Goal: Answer question/provide support

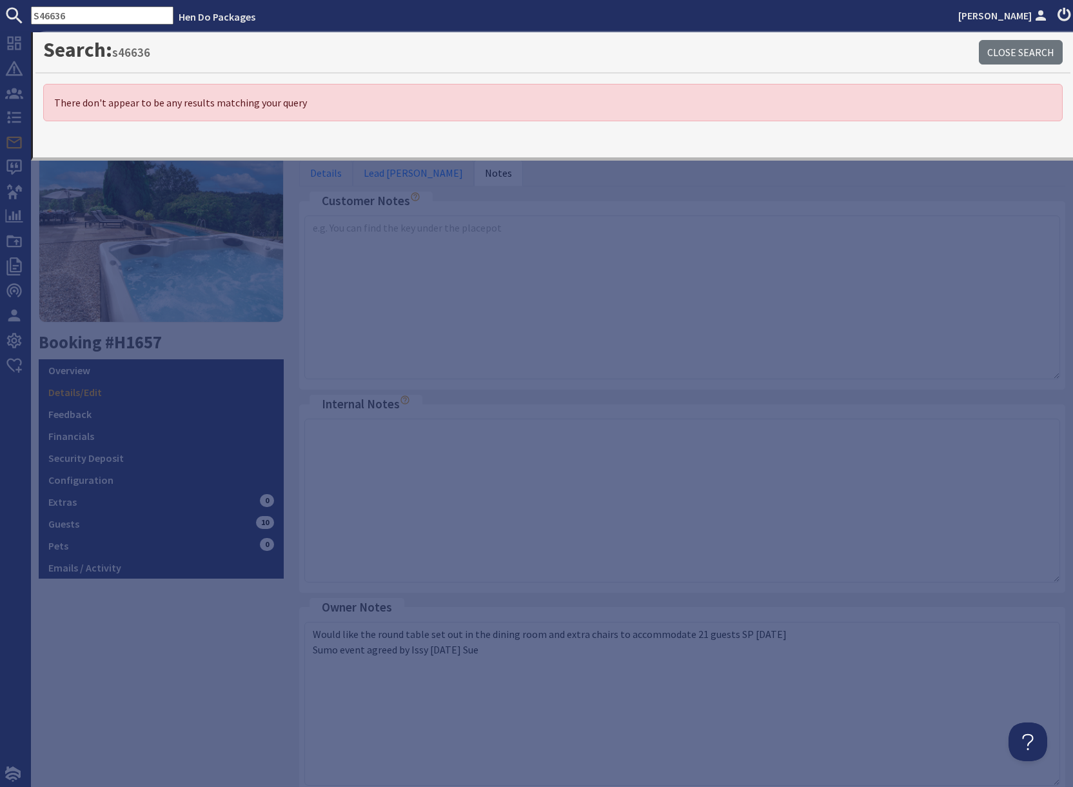
drag, startPoint x: 165, startPoint y: 677, endPoint x: 155, endPoint y: 663, distance: 17.2
click at [160, 667] on div "9.3 Booking #H1657 Overview Details/Edit Feedback Financials Security Deposit C…" at bounding box center [161, 464] width 261 height 774
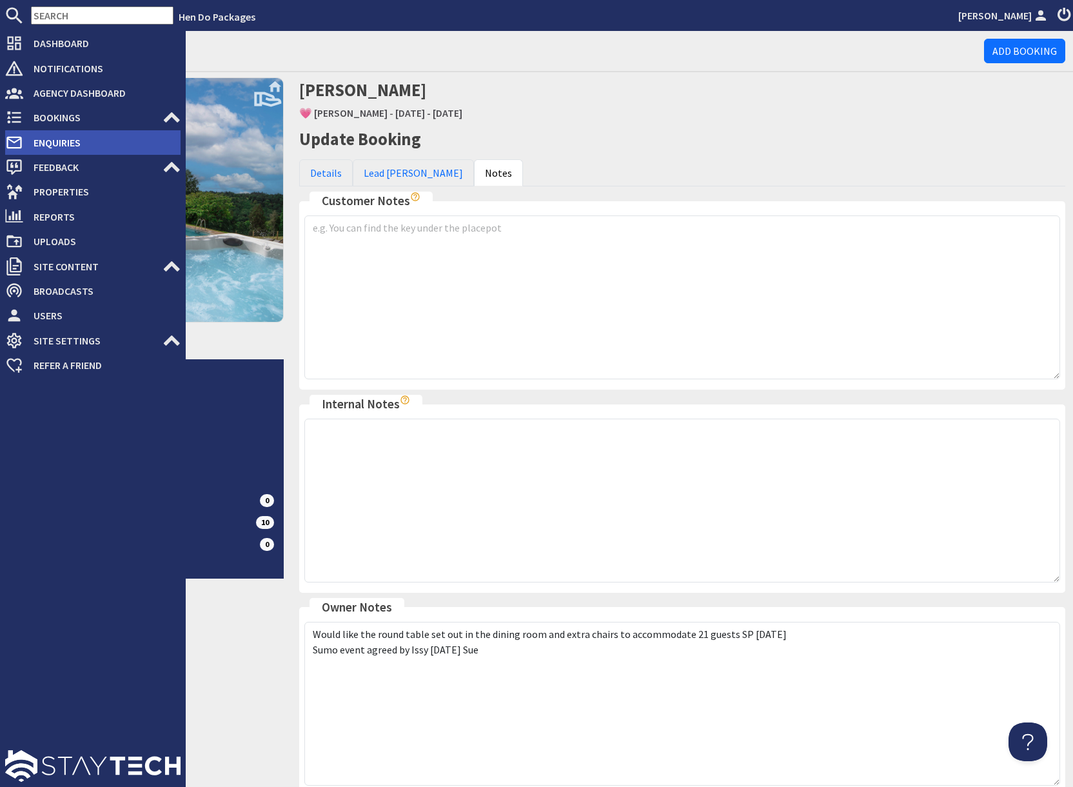
click at [66, 141] on span "Enquiries" at bounding box center [101, 142] width 157 height 21
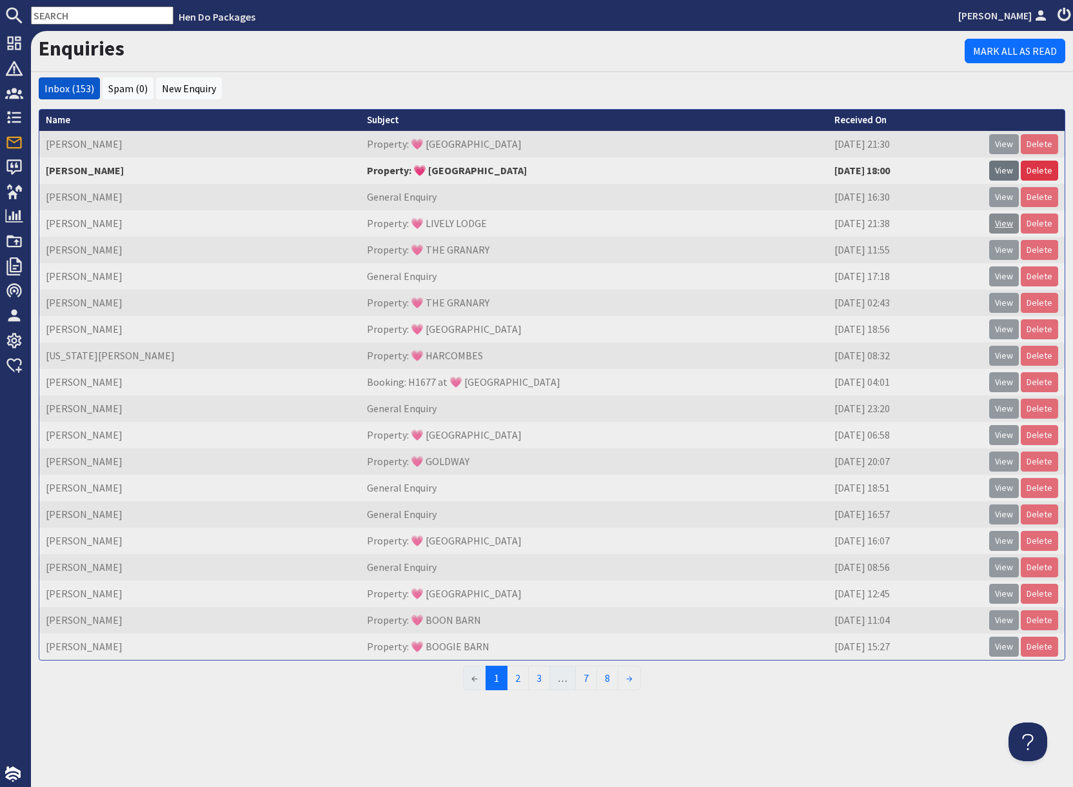
click at [1006, 224] on link "View" at bounding box center [1004, 223] width 30 height 20
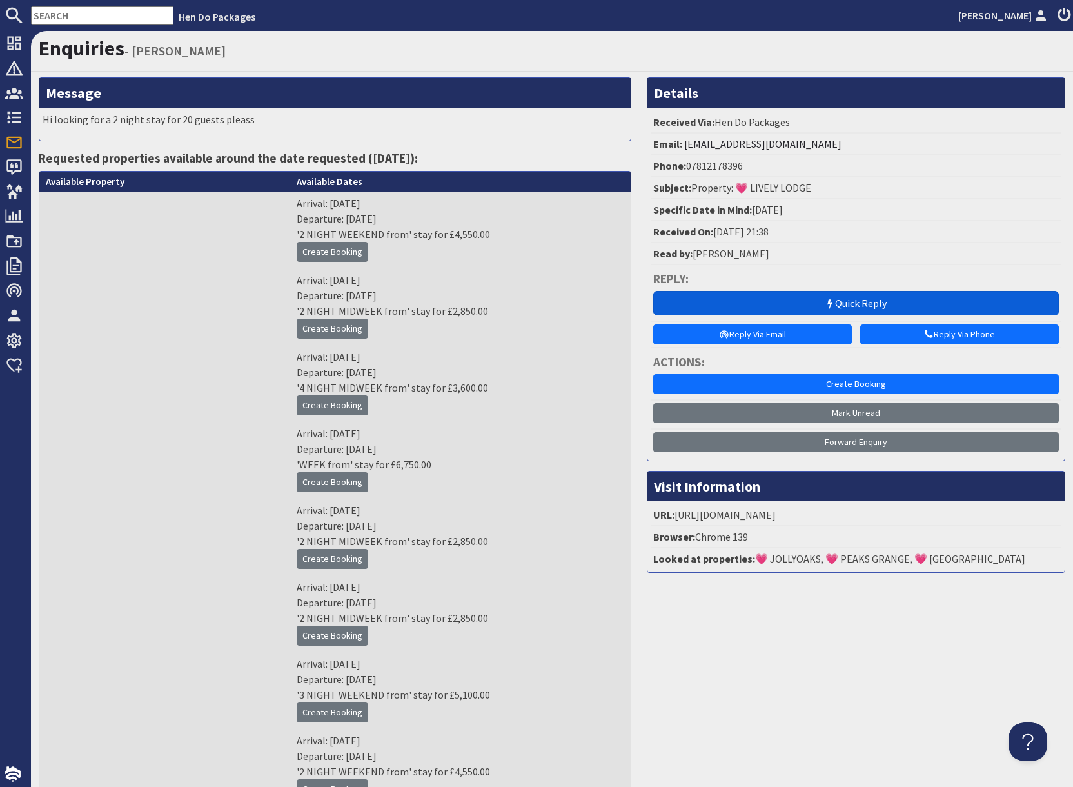
click at [809, 300] on link "Quick Reply" at bounding box center [856, 303] width 406 height 25
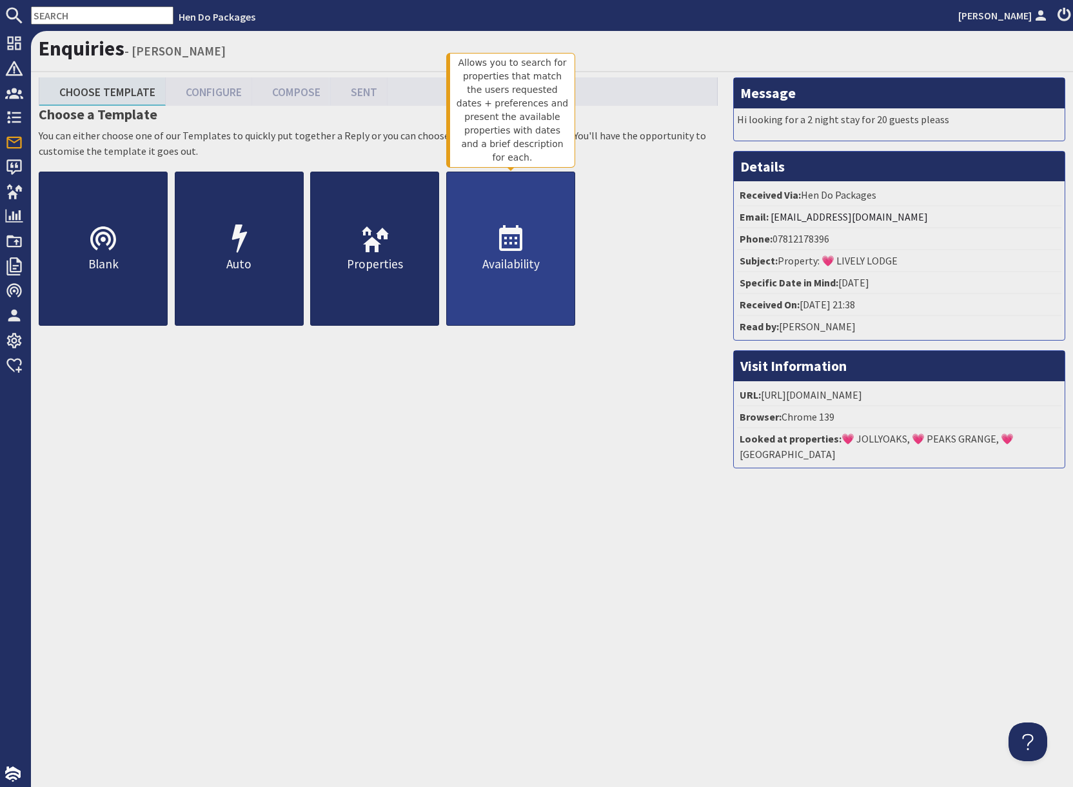
click at [505, 259] on p "Availability" at bounding box center [511, 264] width 128 height 19
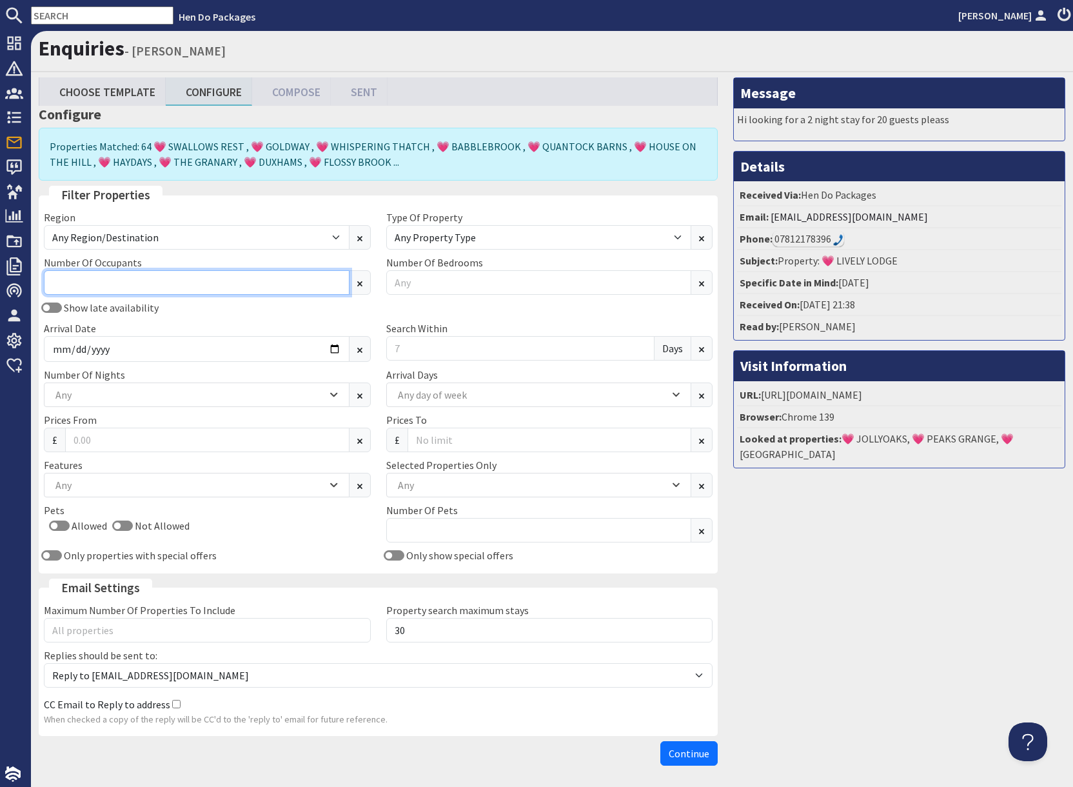
click at [155, 281] on input "Number Of Occupants" at bounding box center [197, 282] width 306 height 25
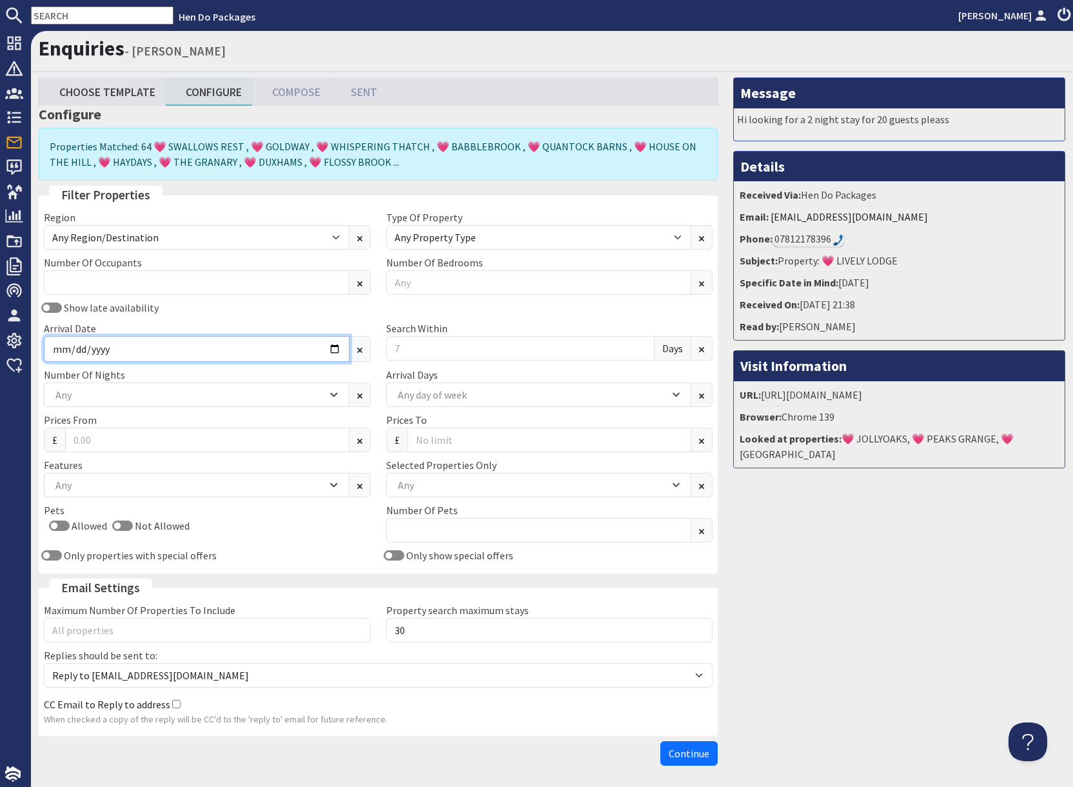
click at [331, 350] on input "Arrival Date" at bounding box center [197, 349] width 306 height 26
click at [331, 351] on input "Arrival Date" at bounding box center [197, 349] width 306 height 26
click at [339, 355] on input "Arrival Date" at bounding box center [197, 349] width 306 height 26
click at [333, 350] on input "Arrival Date" at bounding box center [197, 349] width 306 height 26
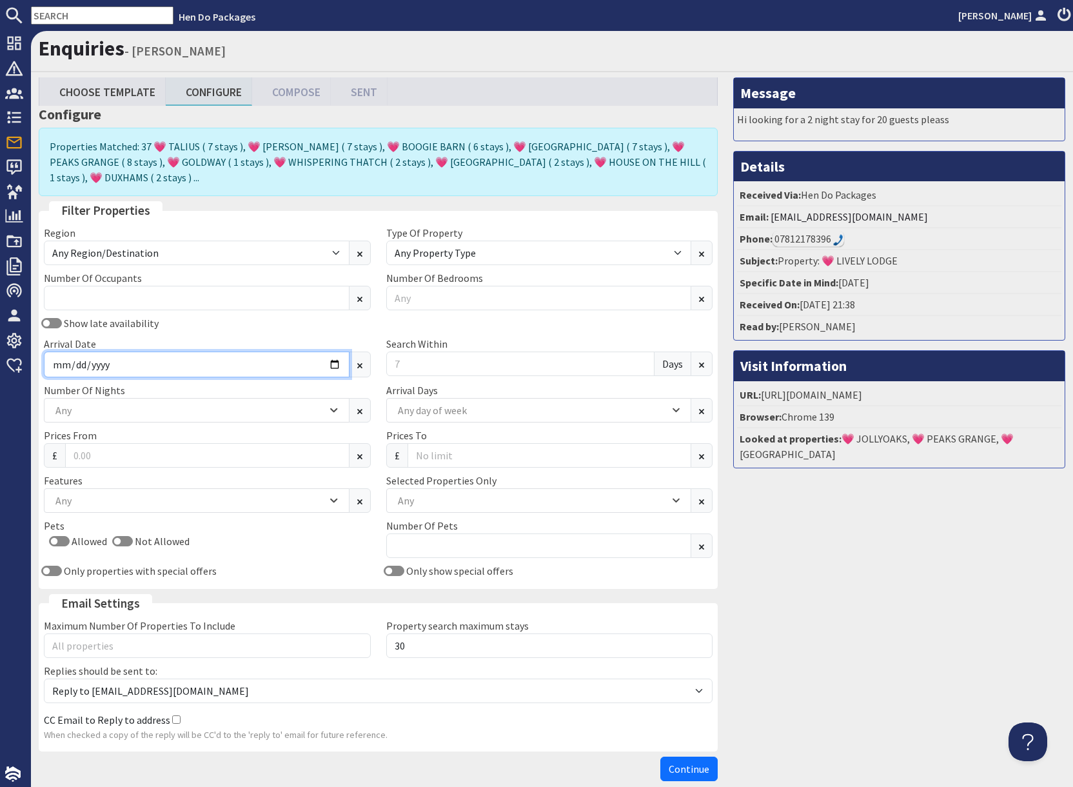
type input "2026-08-21"
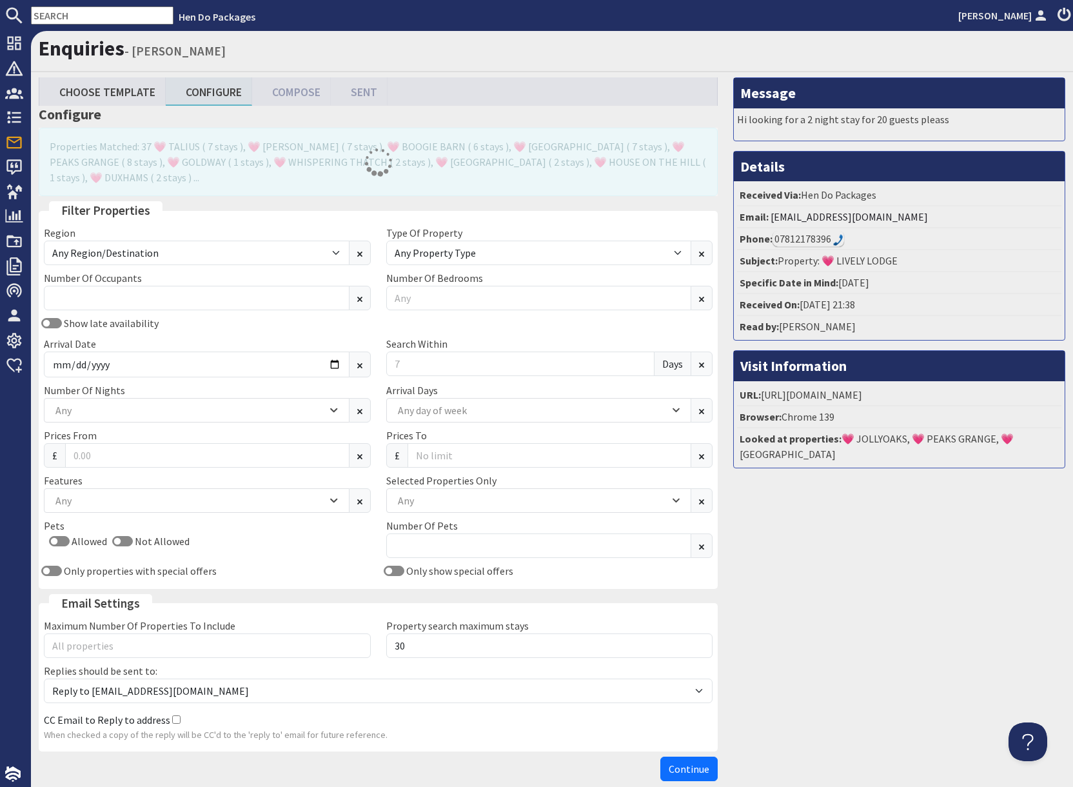
click at [843, 603] on div "Message Hi looking for a 2 night stay for 20 guests pleass Details Received Via…" at bounding box center [899, 431] width 348 height 709
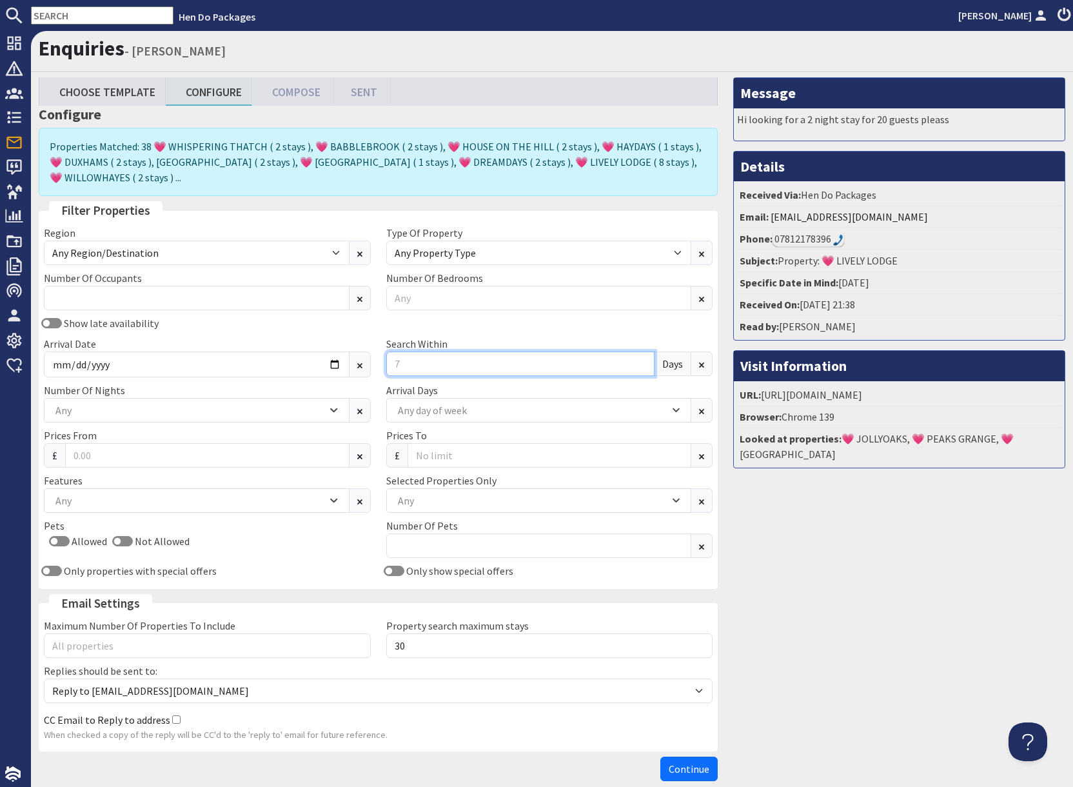
click at [408, 361] on input "Search Within" at bounding box center [520, 363] width 269 height 25
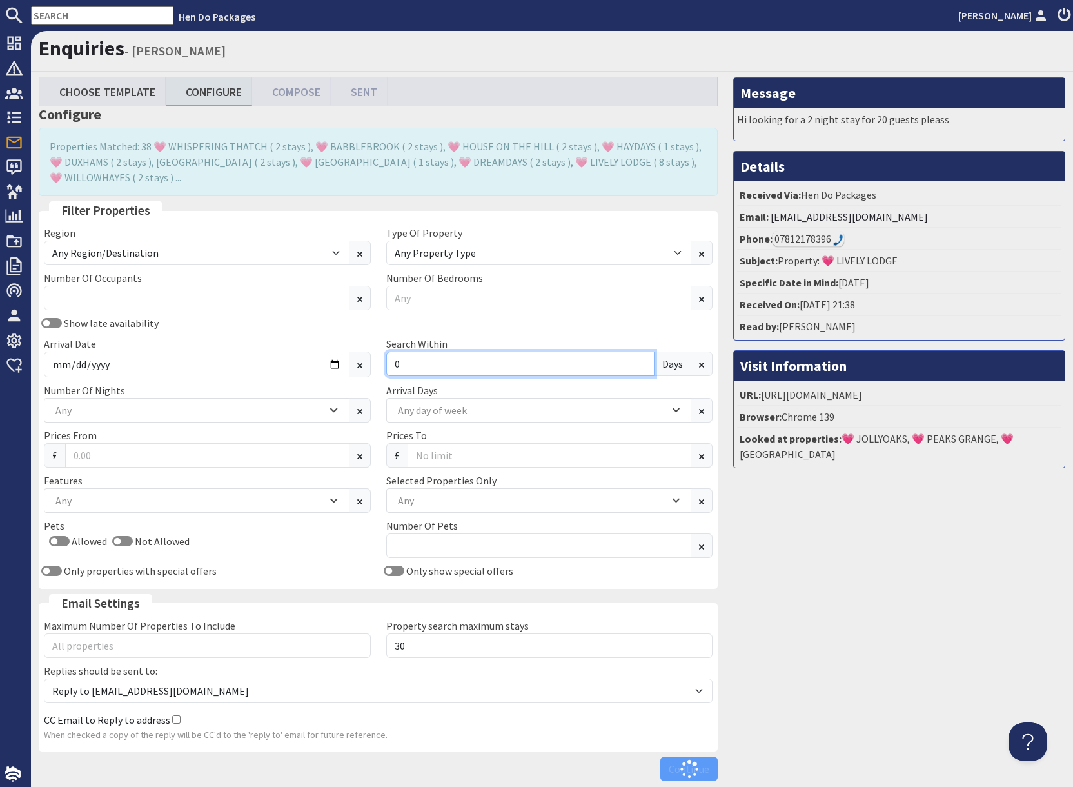
type input "0"
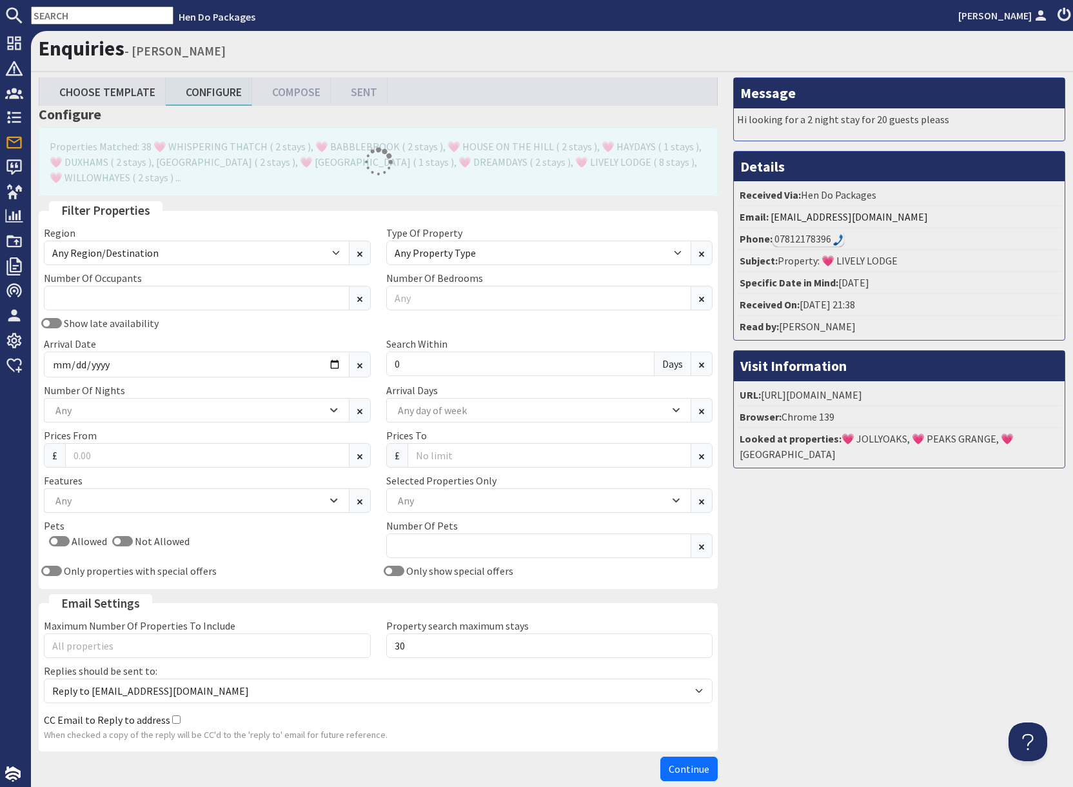
drag, startPoint x: 816, startPoint y: 600, endPoint x: 716, endPoint y: 590, distance: 101.1
click at [811, 600] on div "Message Hi looking for a 2 night stay for 20 guests pleass Details Received Via…" at bounding box center [899, 431] width 348 height 709
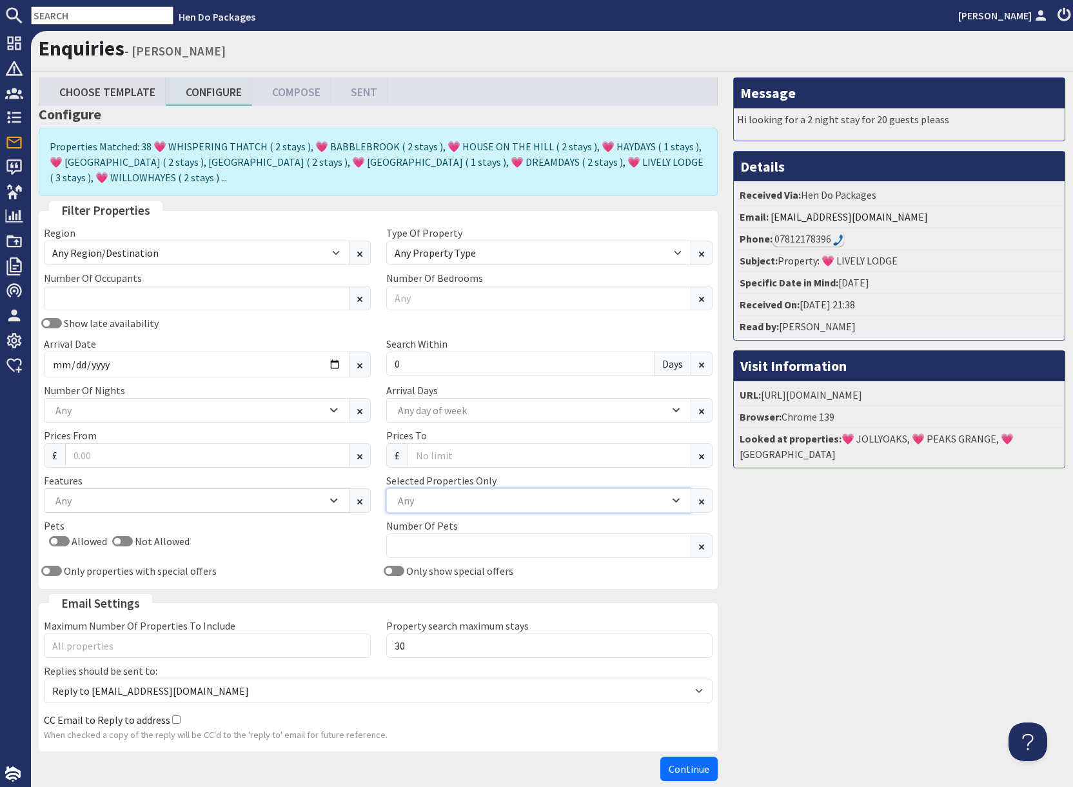
click at [451, 498] on div "Any" at bounding box center [532, 500] width 275 height 14
type input "med"
click at [457, 497] on div "Any" at bounding box center [532, 500] width 275 height 14
click at [426, 500] on div "Any" at bounding box center [532, 500] width 275 height 14
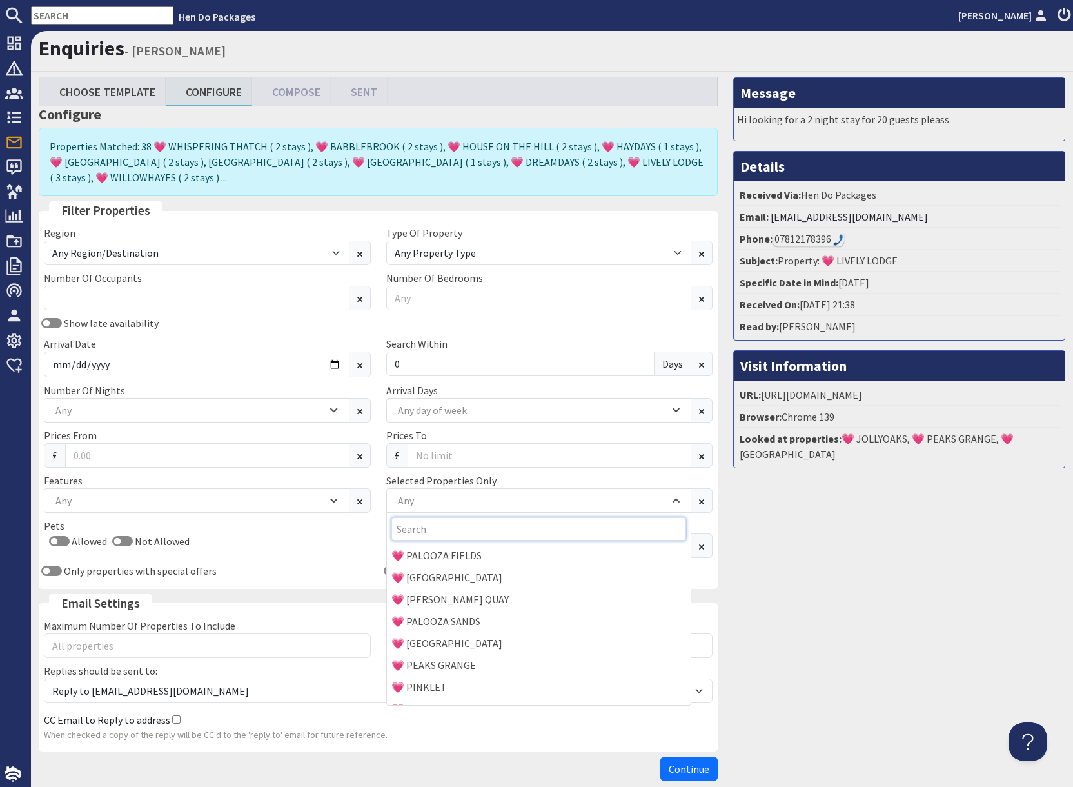
scroll to position [938, 0]
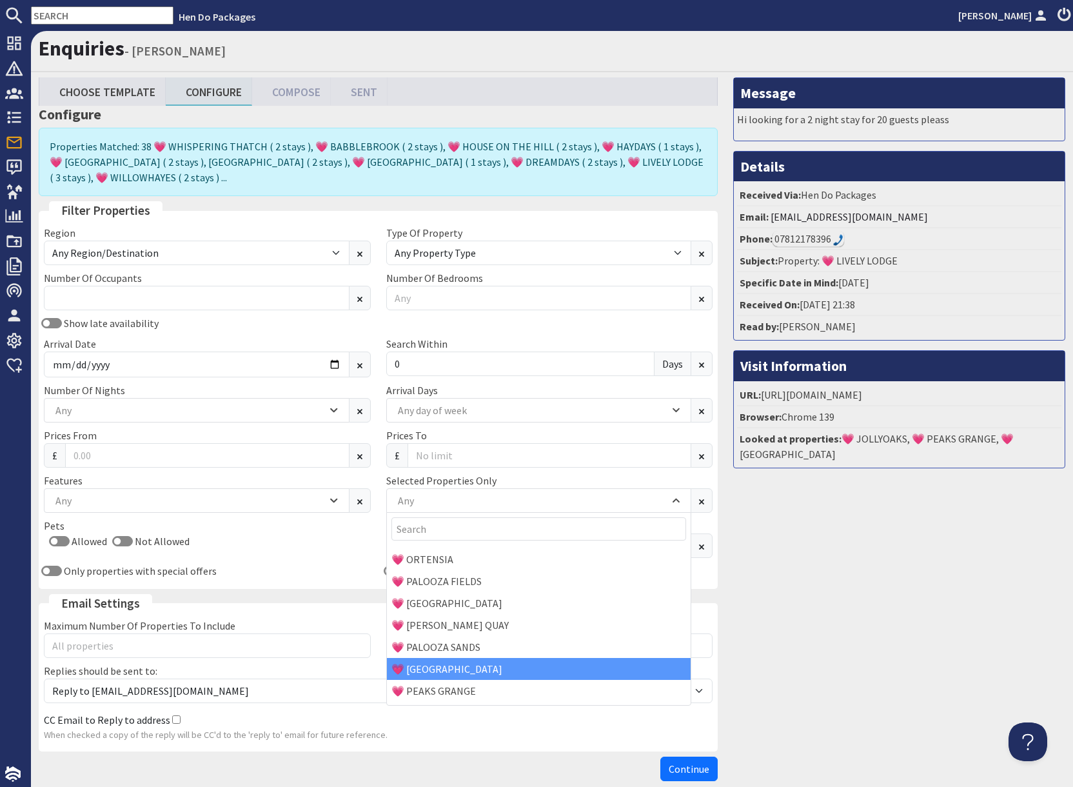
click at [451, 664] on div "💗 PALOOZA TOWNHOUSE" at bounding box center [539, 669] width 304 height 22
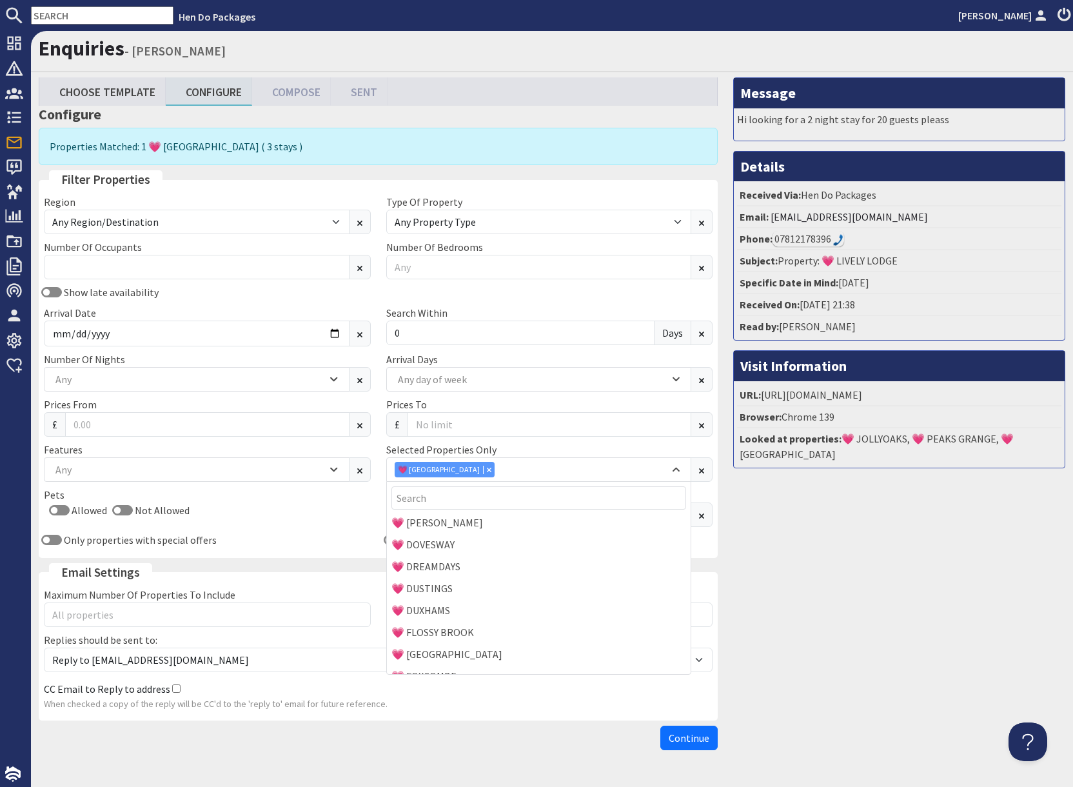
scroll to position [293, 0]
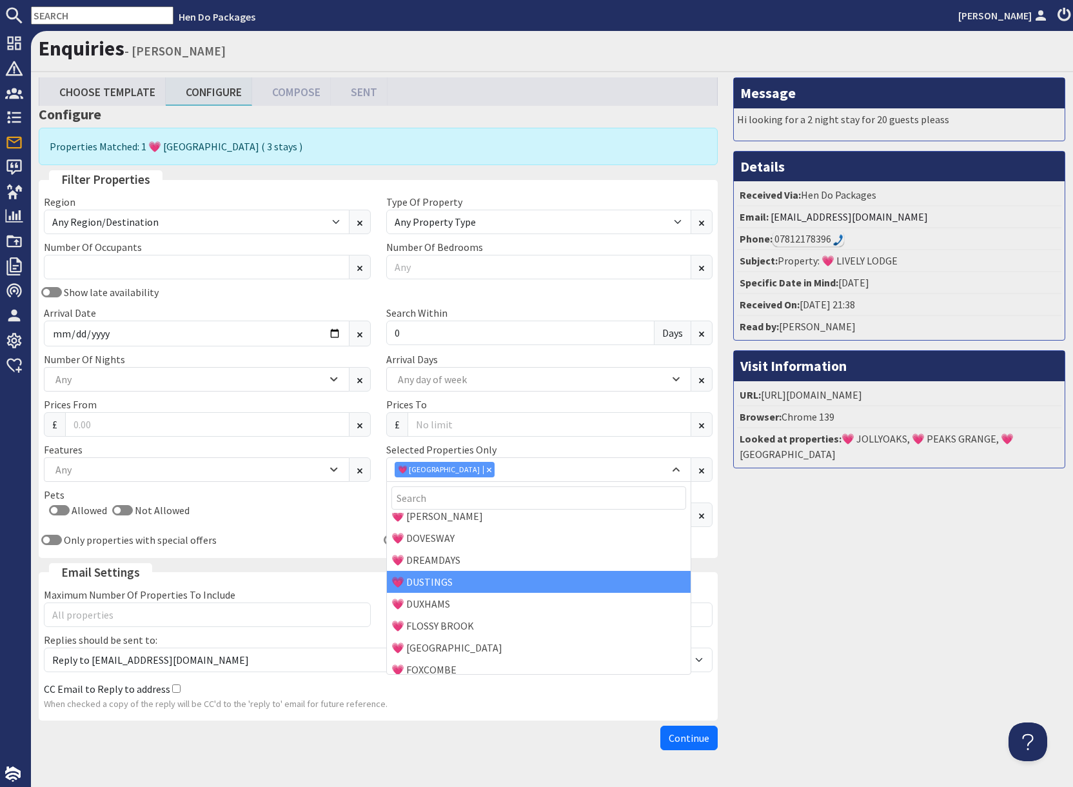
click at [437, 583] on div "💗 DUSTINGS" at bounding box center [539, 582] width 304 height 22
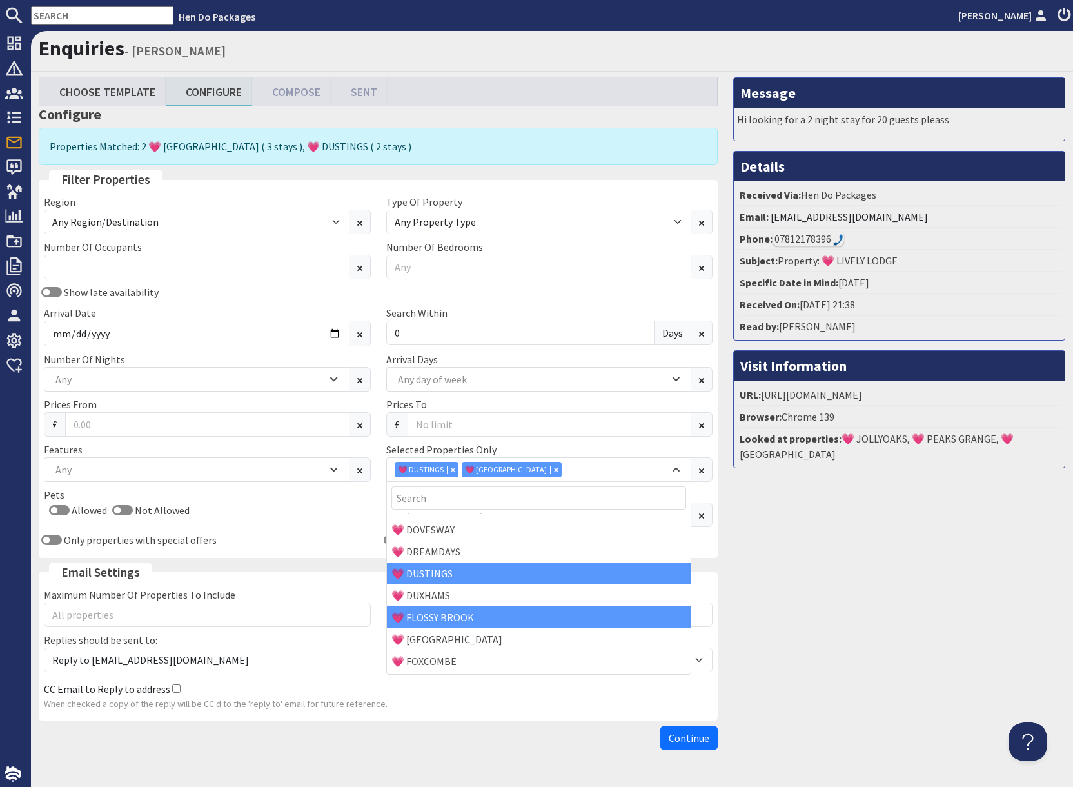
scroll to position [306, 0]
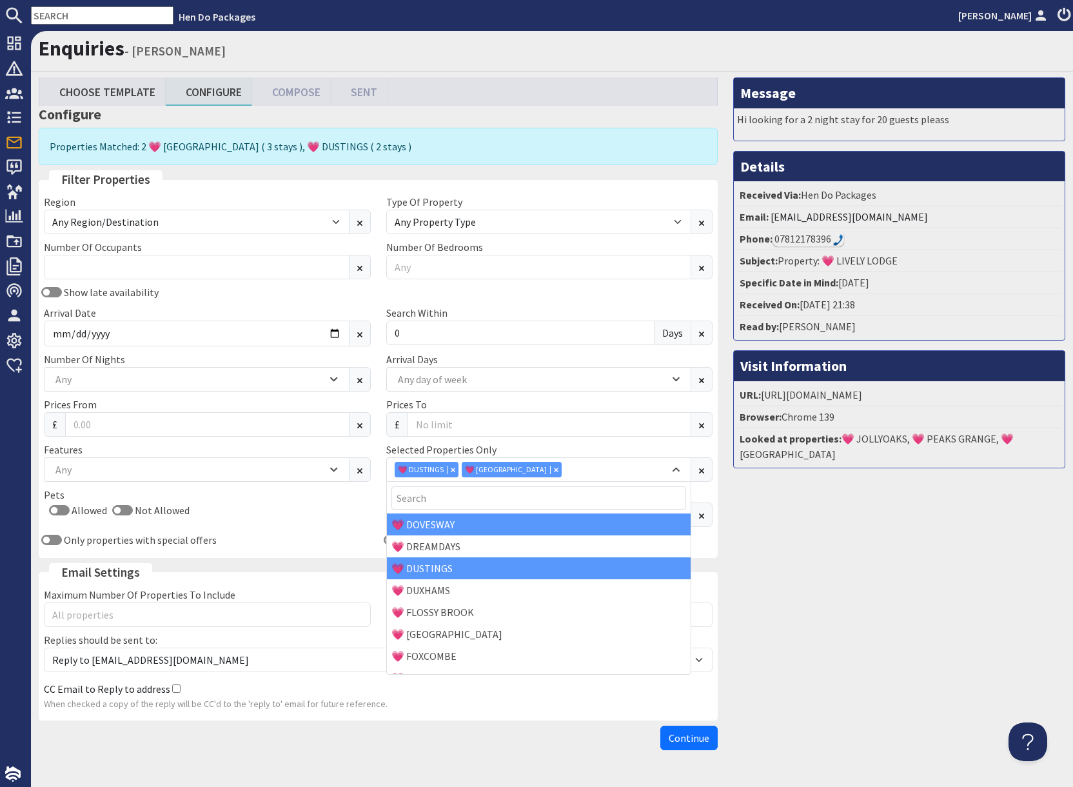
click at [421, 524] on div "💗 DOVESWAY" at bounding box center [539, 524] width 304 height 22
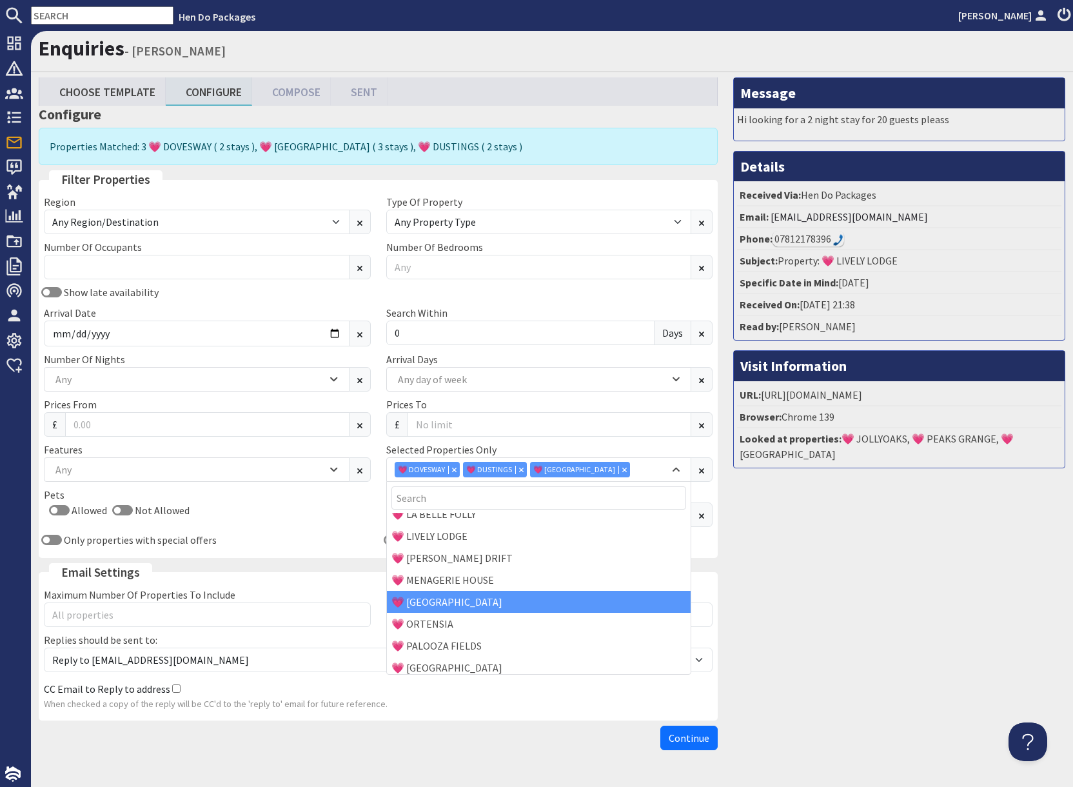
scroll to position [843, 0]
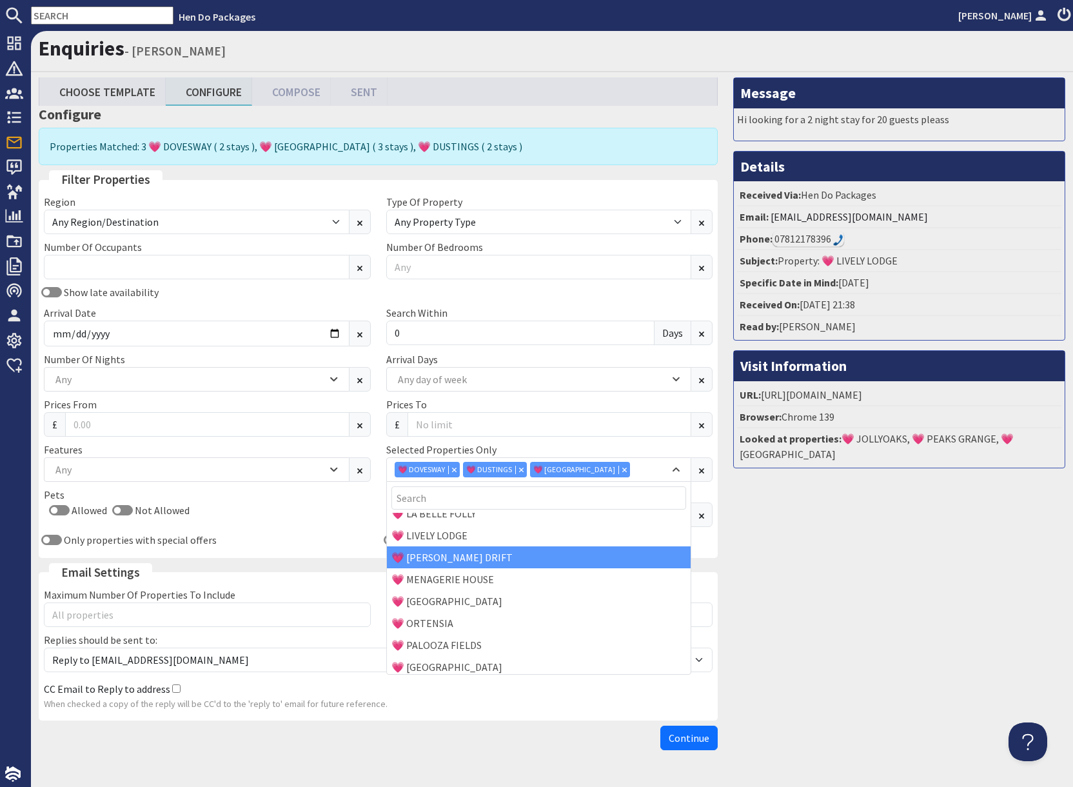
click at [448, 558] on div "💗 MEADOWS DRIFT" at bounding box center [539, 557] width 304 height 22
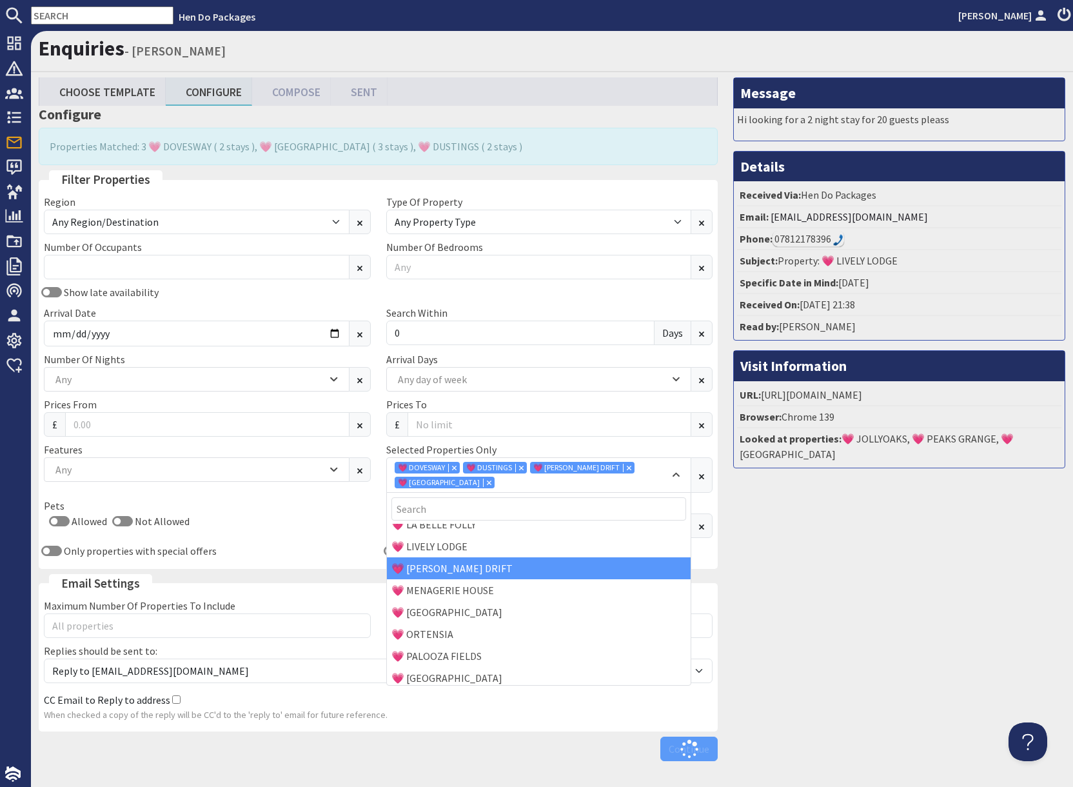
click at [800, 639] on div "Message Hi looking for a 2 night stay for 20 guests pleass Details Received Via…" at bounding box center [899, 421] width 348 height 689
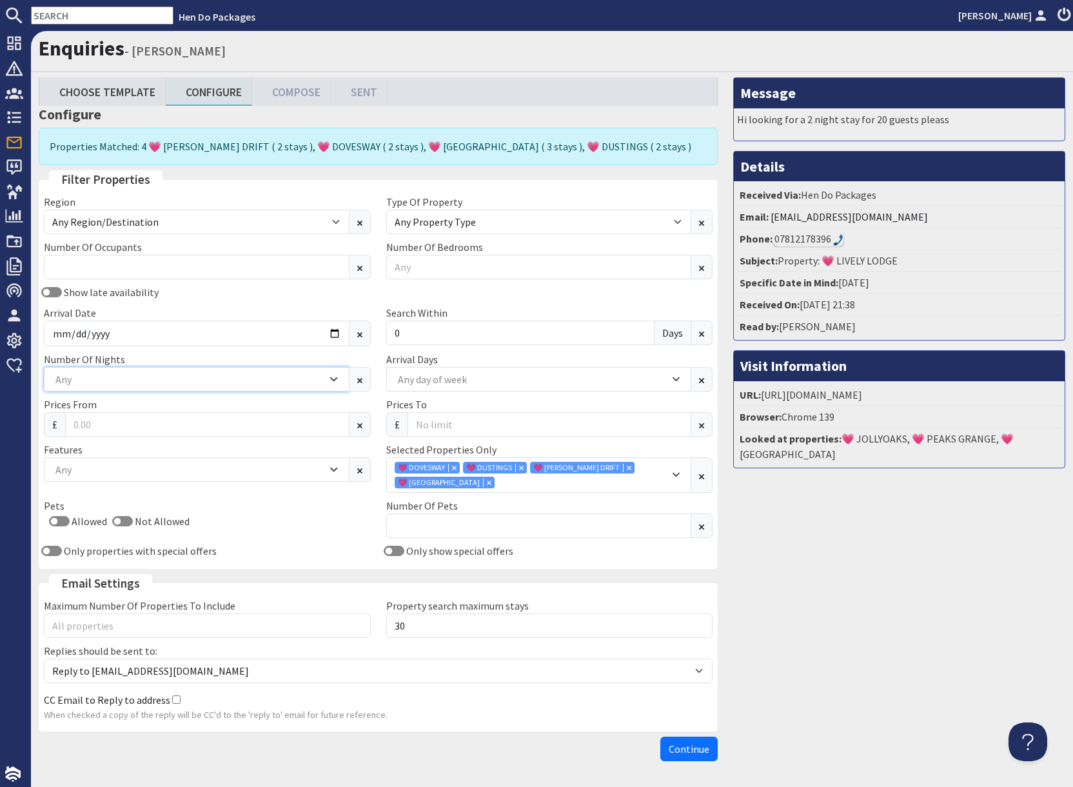
click at [97, 377] on div "Any" at bounding box center [189, 379] width 275 height 14
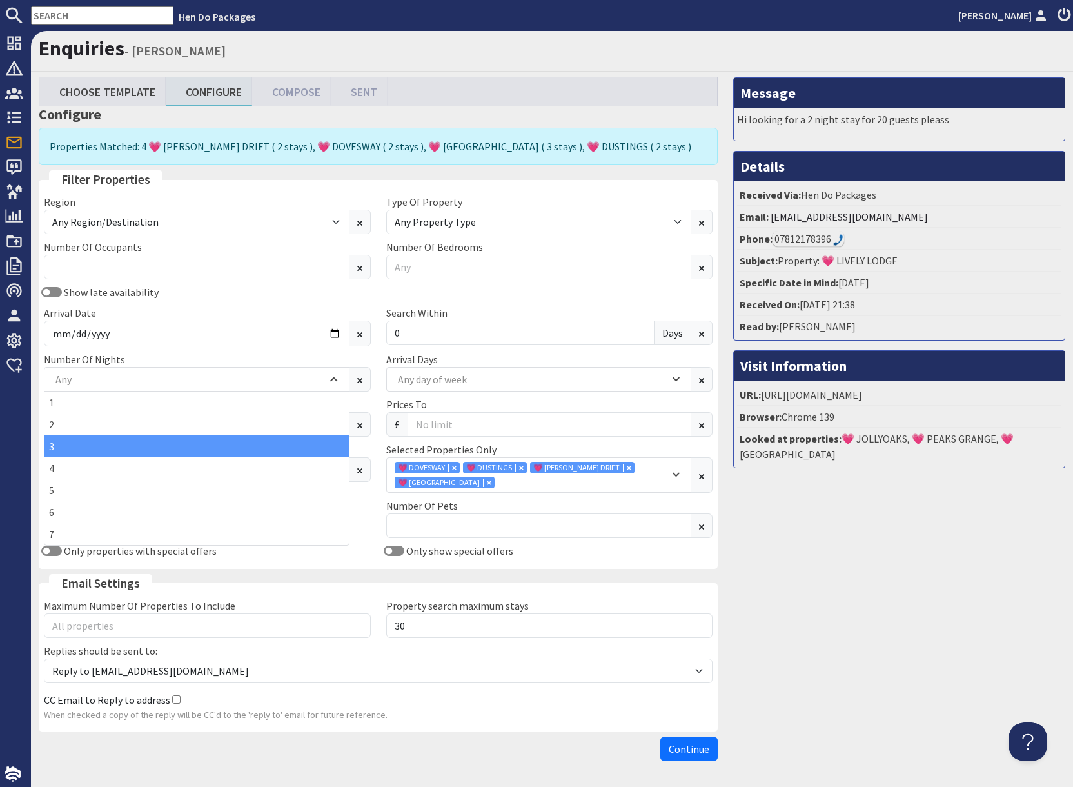
click at [63, 445] on div "3" at bounding box center [196, 446] width 304 height 22
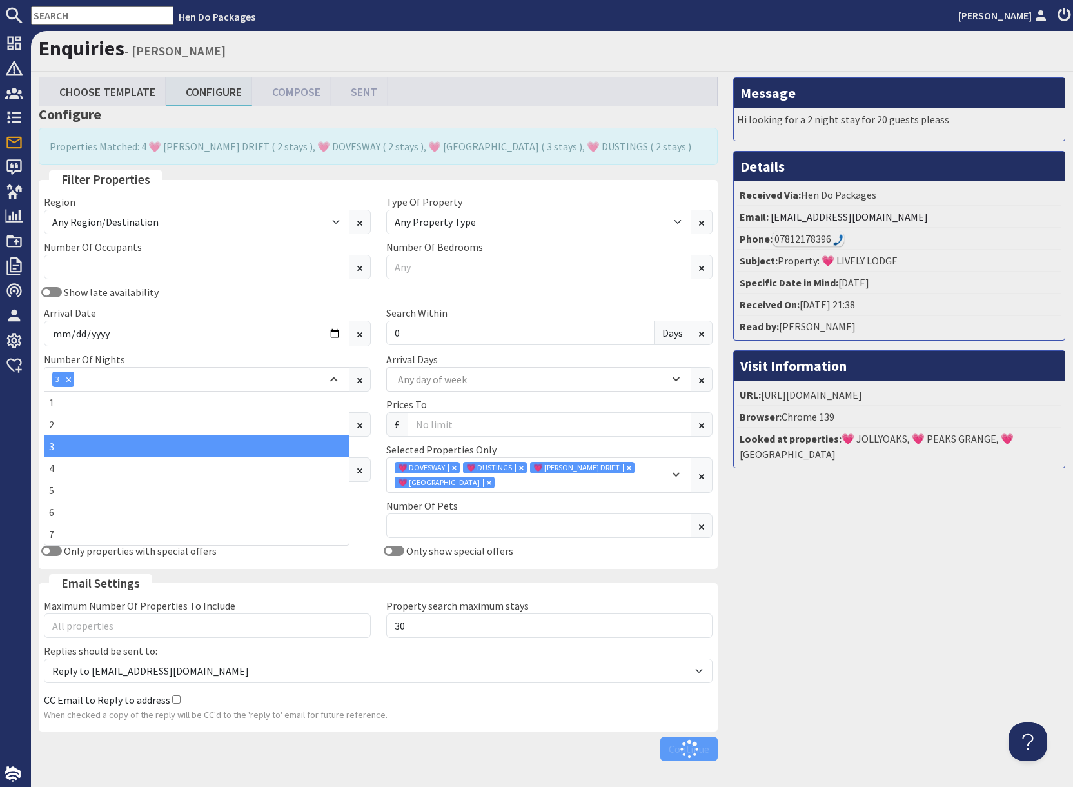
click at [824, 570] on div "Message Hi looking for a 2 night stay for 20 guests pleass Details Received Via…" at bounding box center [899, 421] width 348 height 689
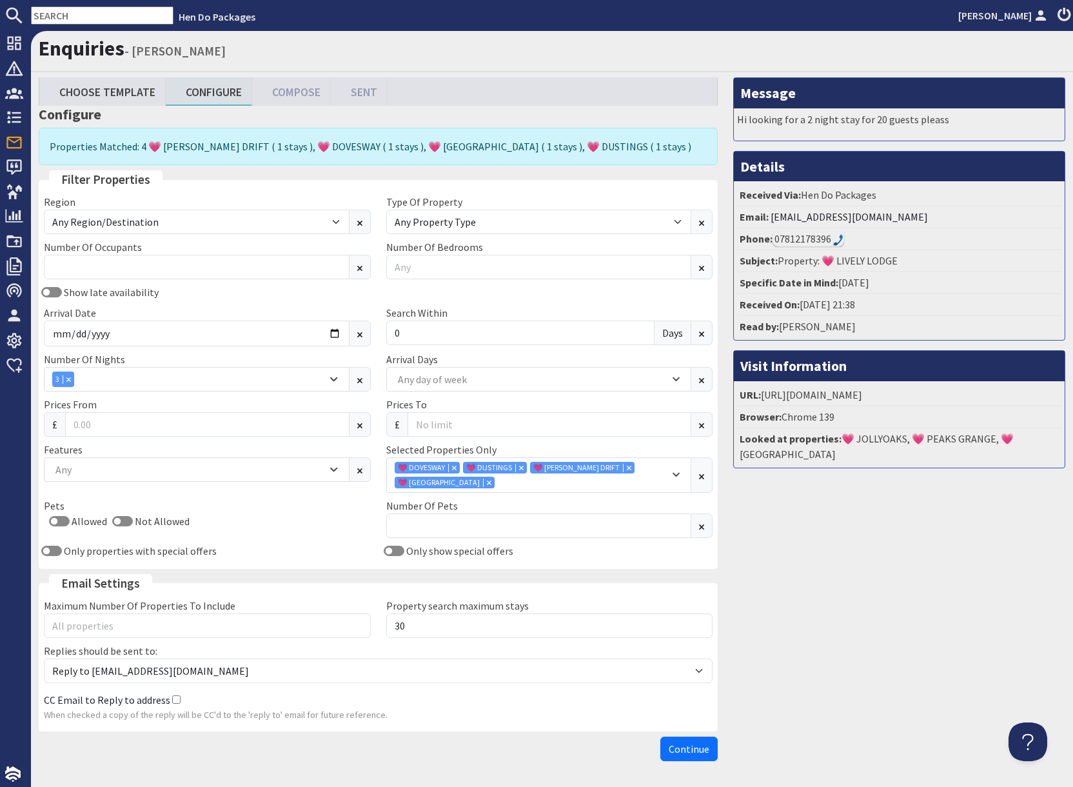
drag, startPoint x: 794, startPoint y: 574, endPoint x: 793, endPoint y: 583, distance: 9.1
click at [794, 574] on div "Message Hi looking for a 2 night stay for 20 guests pleass Details Received Via…" at bounding box center [899, 421] width 348 height 689
click at [695, 754] on span "Continue" at bounding box center [689, 748] width 41 height 13
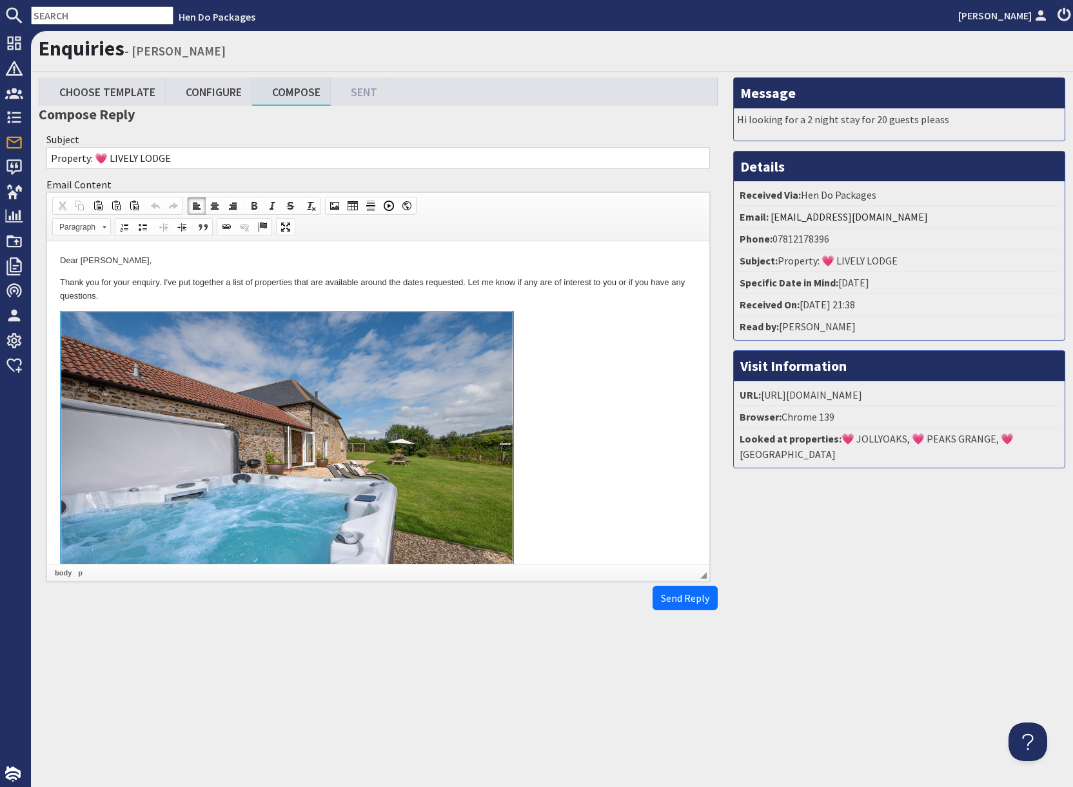
click at [551, 407] on link at bounding box center [378, 459] width 636 height 297
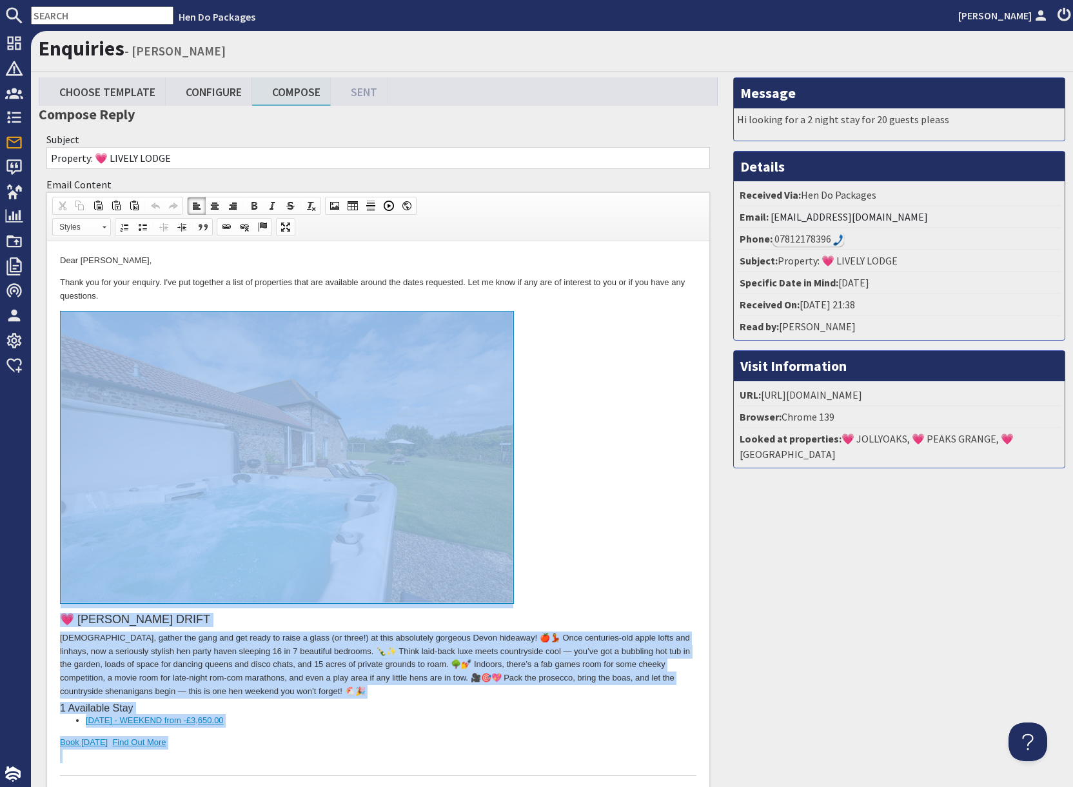
drag, startPoint x: 178, startPoint y: 2127, endPoint x: 271, endPoint y: 315, distance: 1814.5
copy body "💗 MEADOWS DRIFT Ladies, gather the gang and get ready to raise a glass (or thre…"
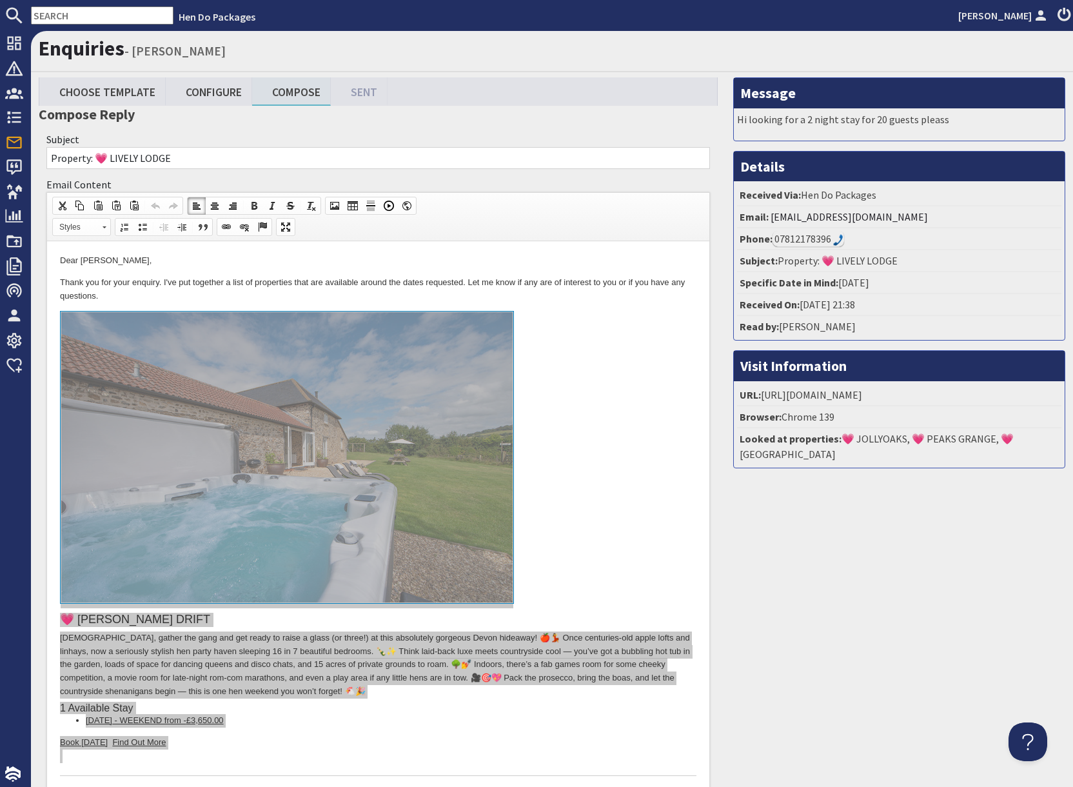
click at [82, 14] on input "text" at bounding box center [102, 15] width 143 height 18
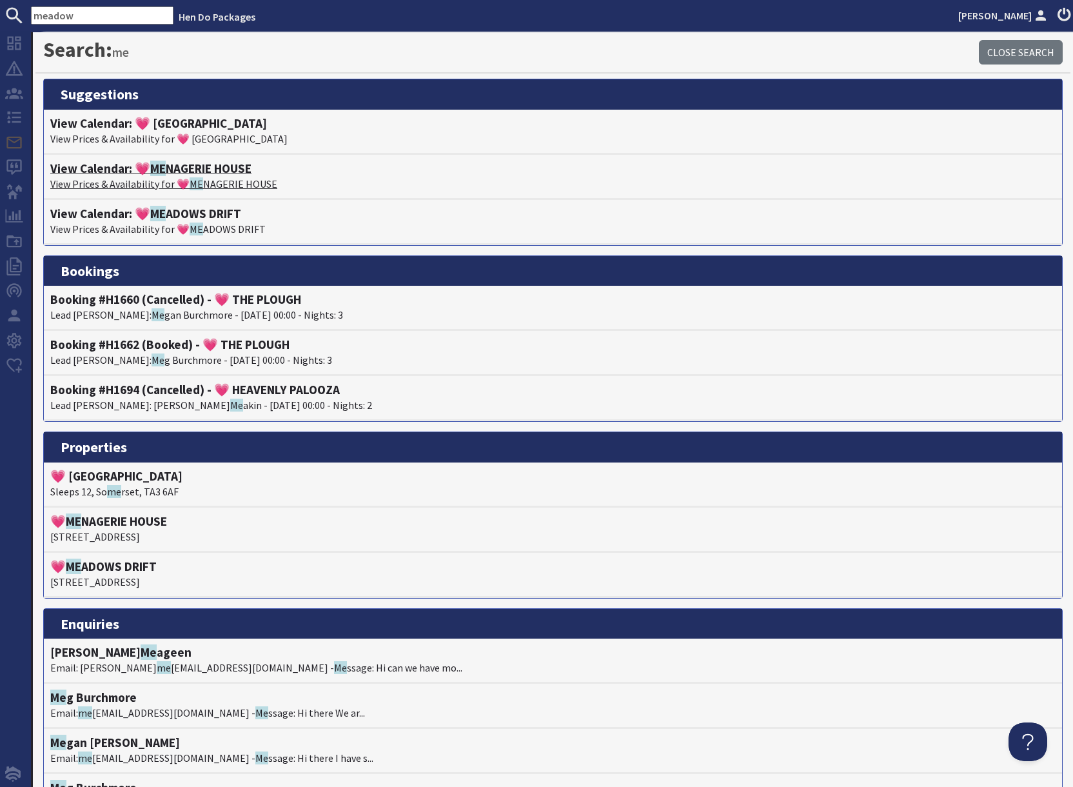
type input "meadow"
click at [174, 182] on p "View Prices & Availability for 💗 ME NAGERIE HOUSE" at bounding box center [552, 183] width 1005 height 15
type textarea "<p>Dear Lois Eyles,</p> <p>Thank you for your enquiry. I&#39;ve put together a …"
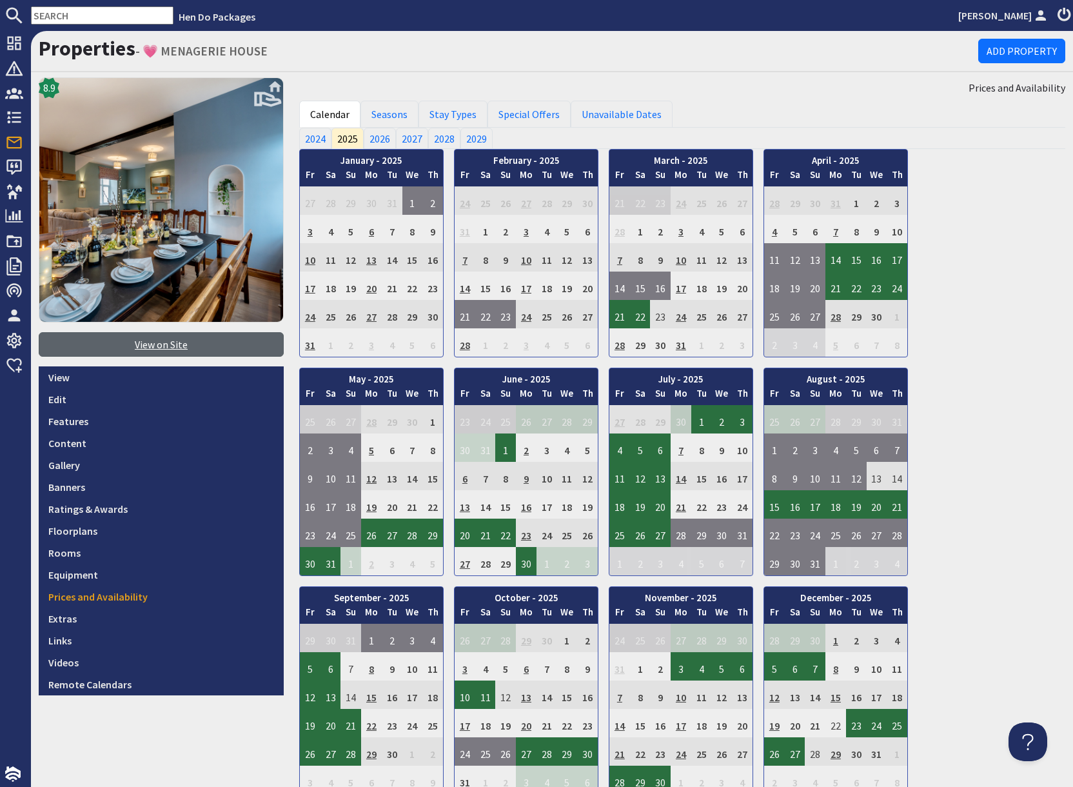
click at [144, 350] on link "View on Site" at bounding box center [161, 344] width 245 height 25
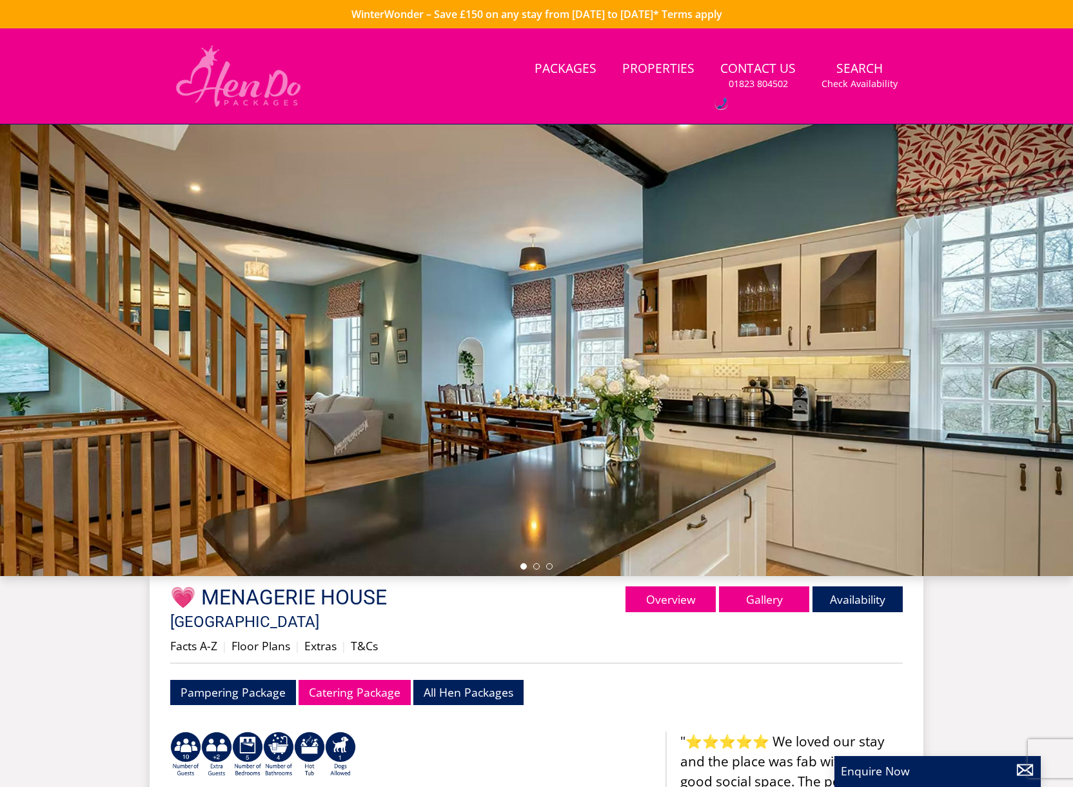
click at [224, 86] on img at bounding box center [238, 76] width 136 height 64
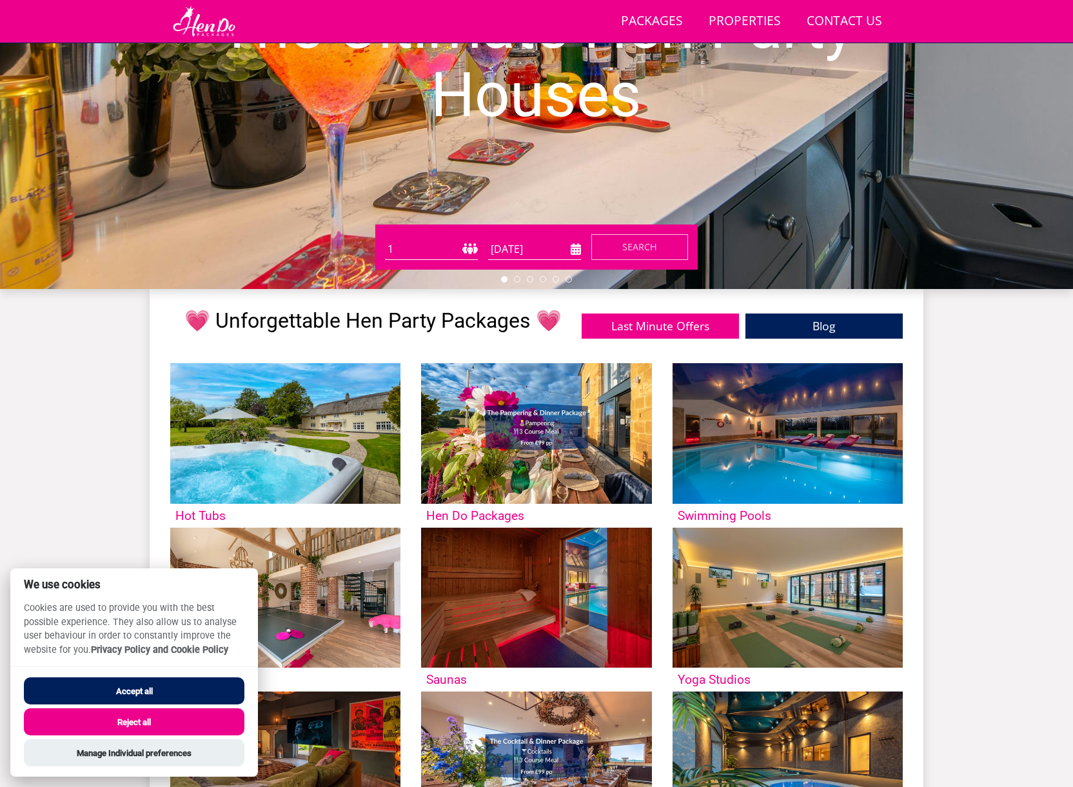
scroll to position [235, 0]
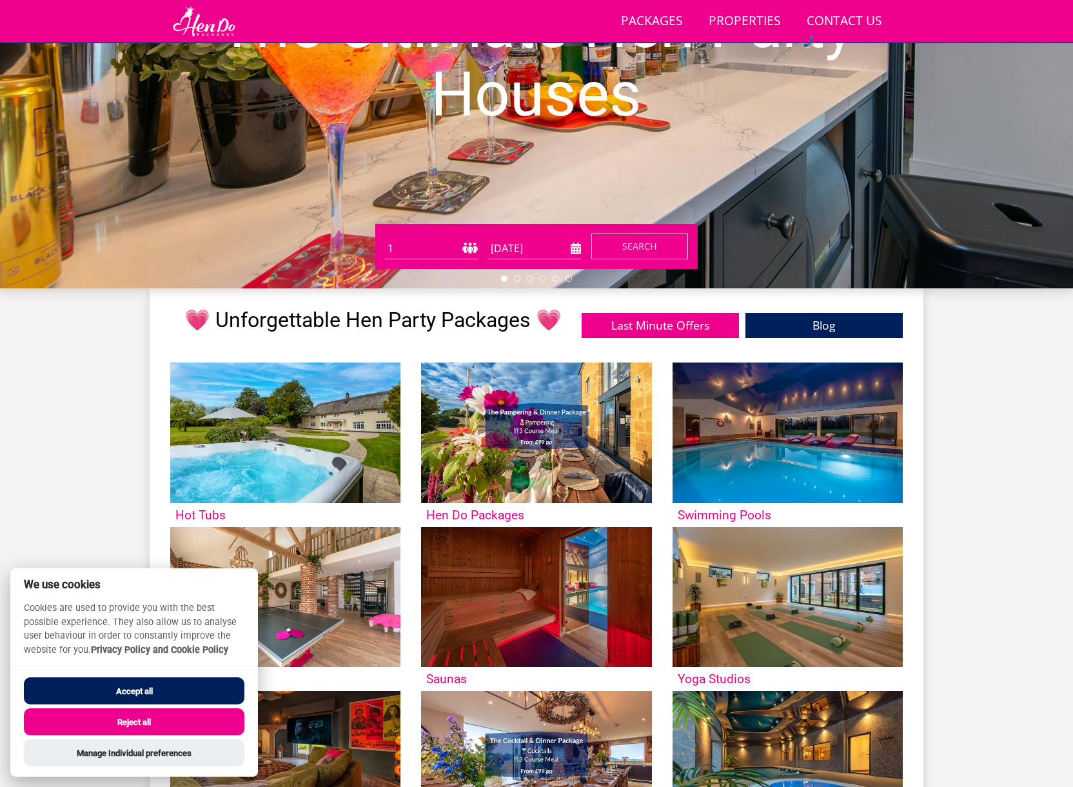
drag, startPoint x: 135, startPoint y: 693, endPoint x: 144, endPoint y: 689, distance: 9.6
click at [135, 693] on button "Accept all" at bounding box center [134, 690] width 221 height 27
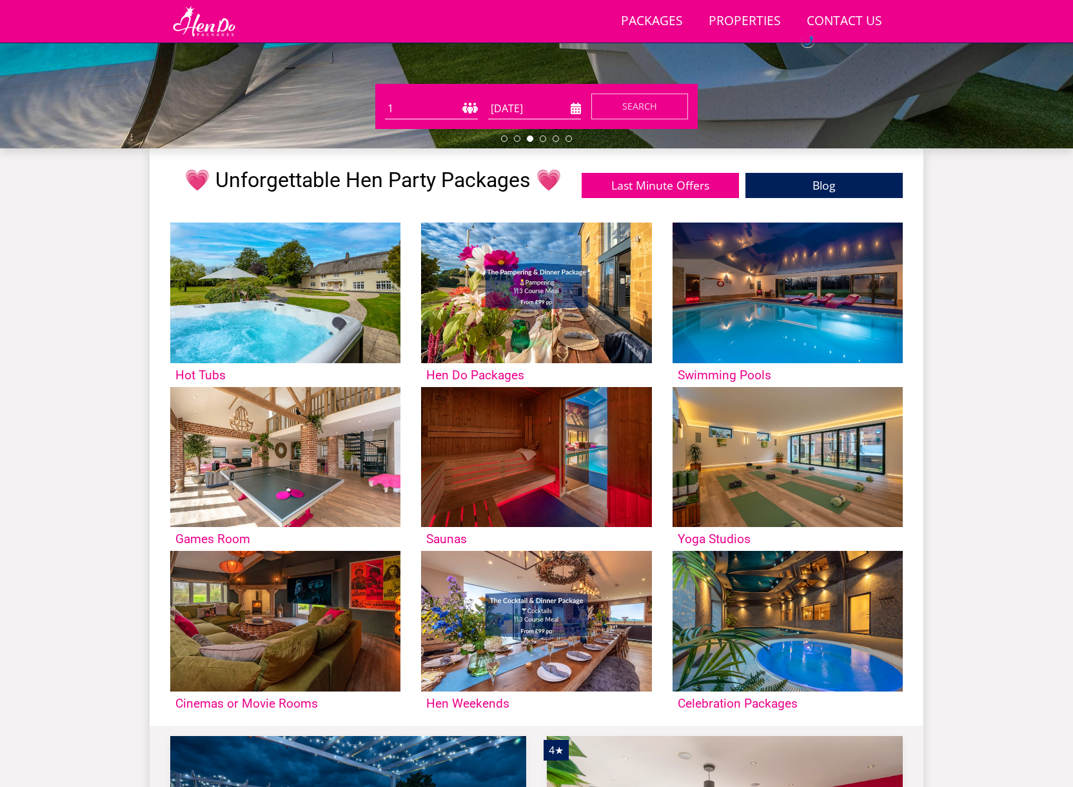
scroll to position [370, 0]
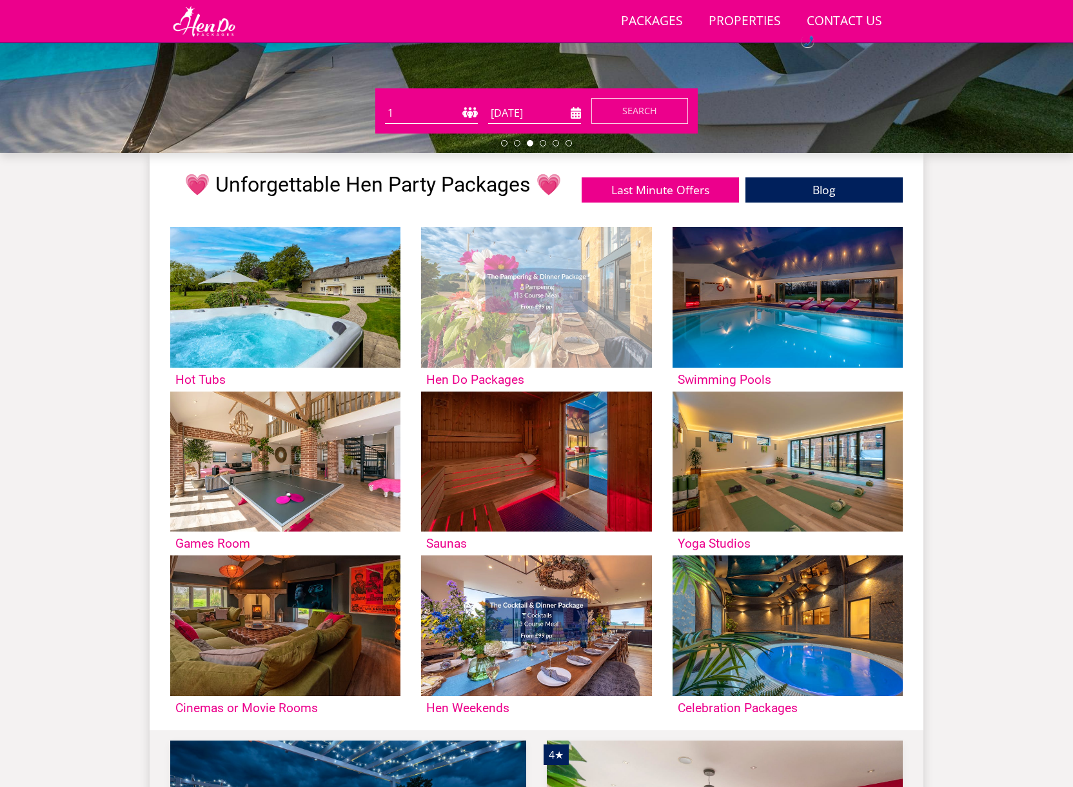
click at [480, 333] on img at bounding box center [536, 297] width 230 height 141
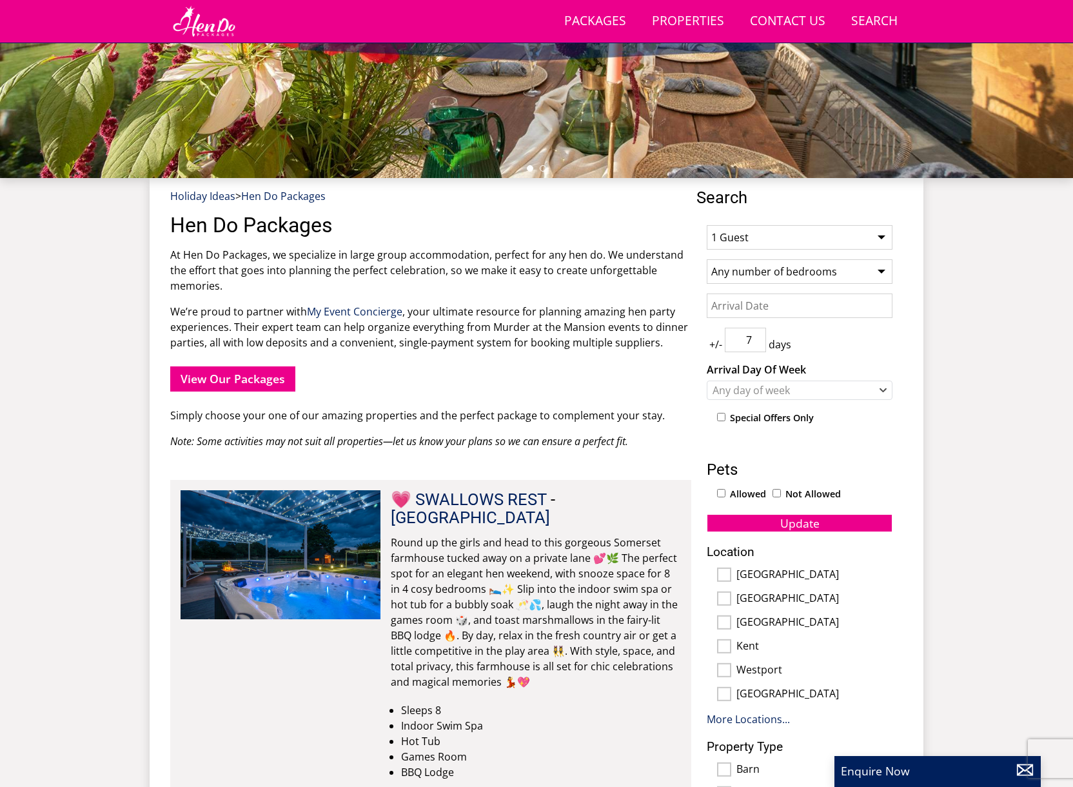
scroll to position [348, 0]
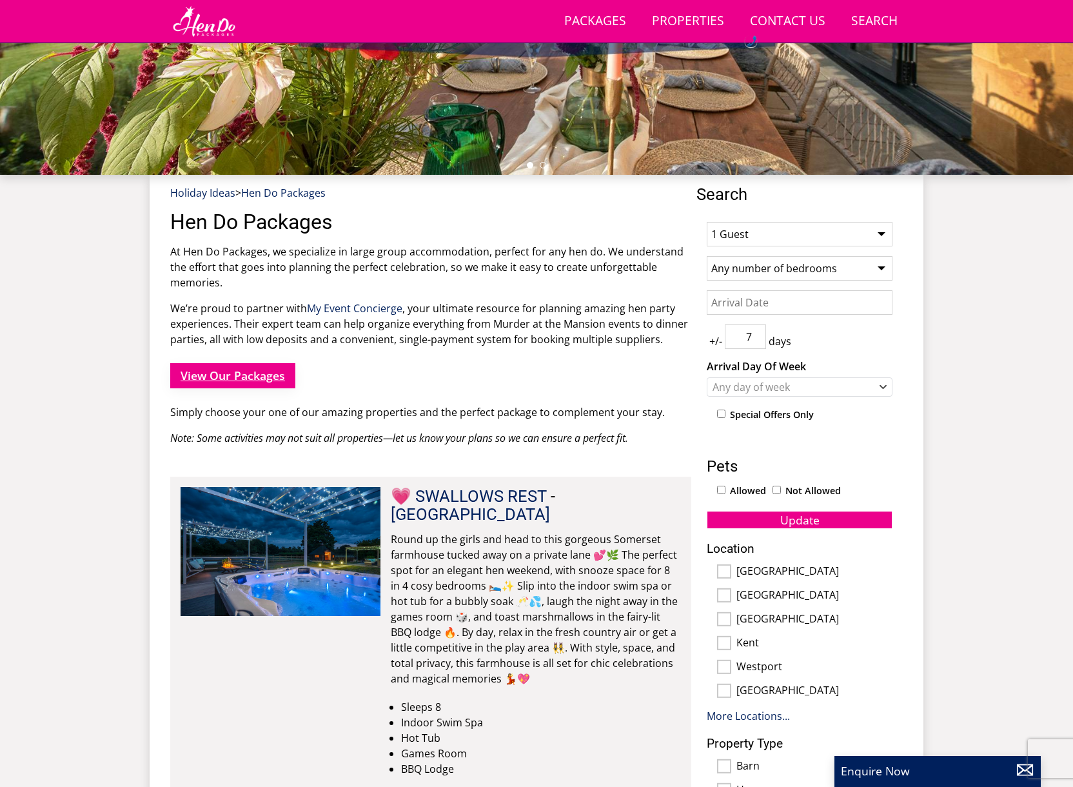
click at [240, 376] on strong "View Our Packages" at bounding box center [233, 375] width 104 height 15
